Goal: Task Accomplishment & Management: Manage account settings

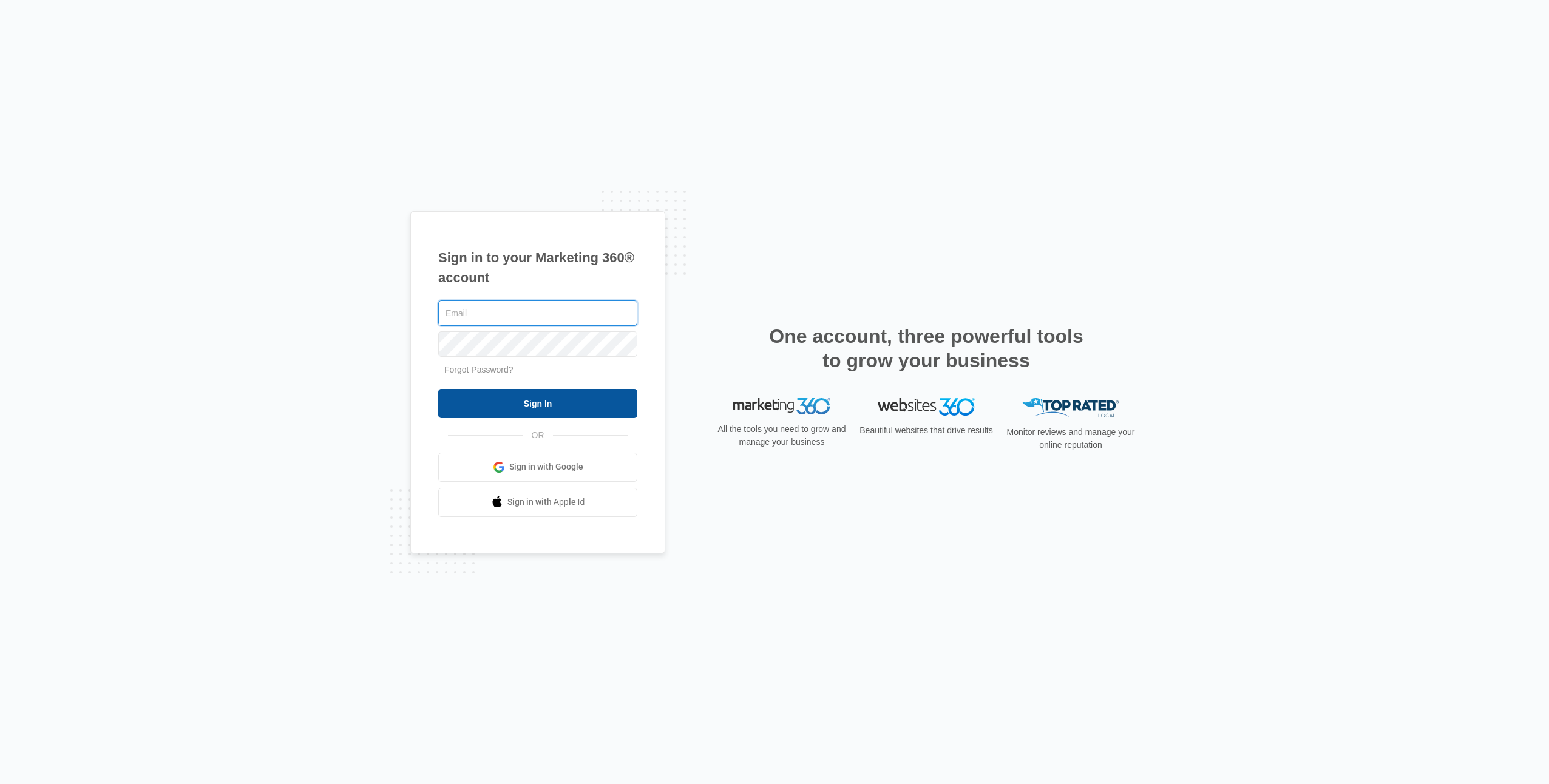
type input "[EMAIL_ADDRESS][DOMAIN_NAME]"
click at [626, 402] on input "Sign In" at bounding box center [538, 403] width 199 height 29
